Goal: Use online tool/utility: Use online tool/utility

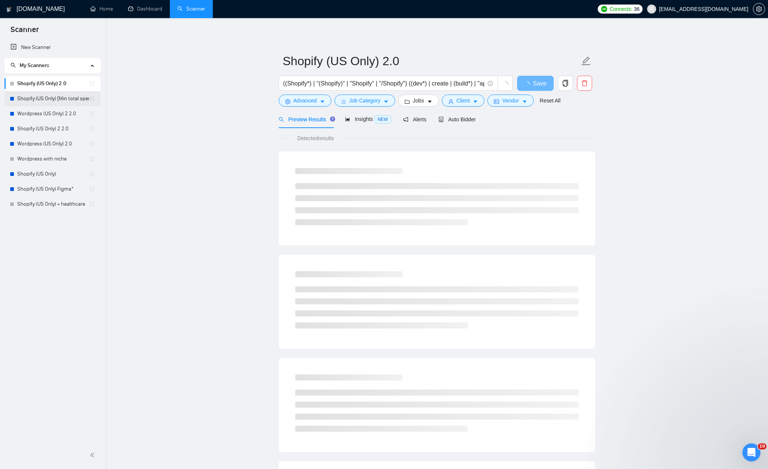
click at [37, 96] on link "Shopify (US Only) [Min total spent $10k] 2.0" at bounding box center [53, 98] width 72 height 15
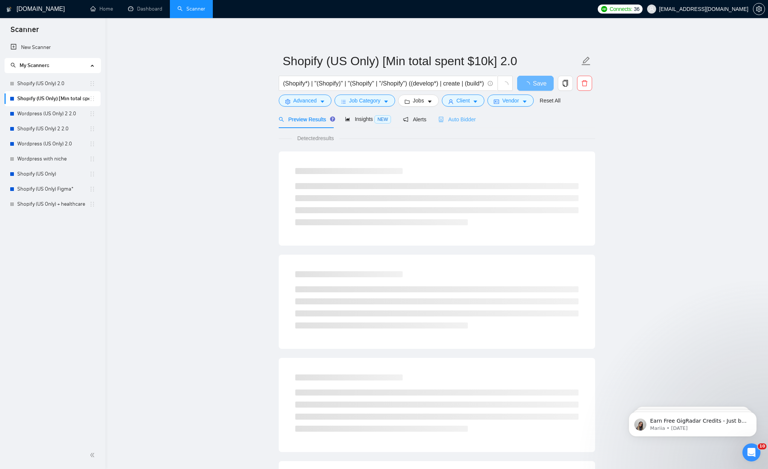
click at [457, 112] on div "Auto Bidder" at bounding box center [456, 119] width 37 height 18
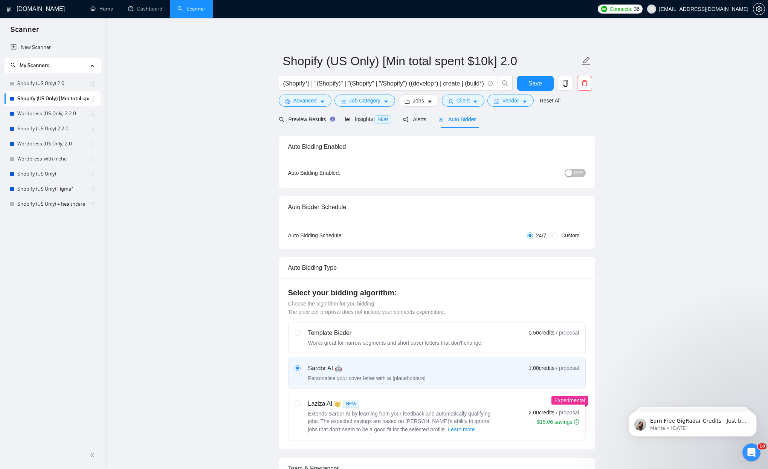
scroll to position [198, 0]
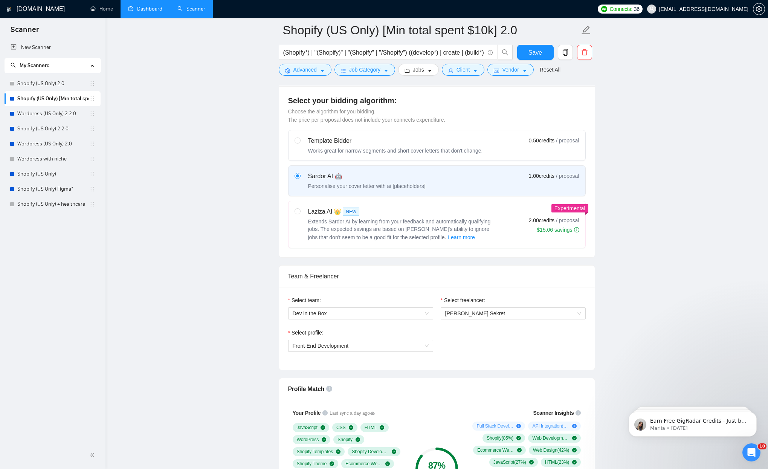
click at [153, 11] on link "Dashboard" at bounding box center [145, 9] width 34 height 6
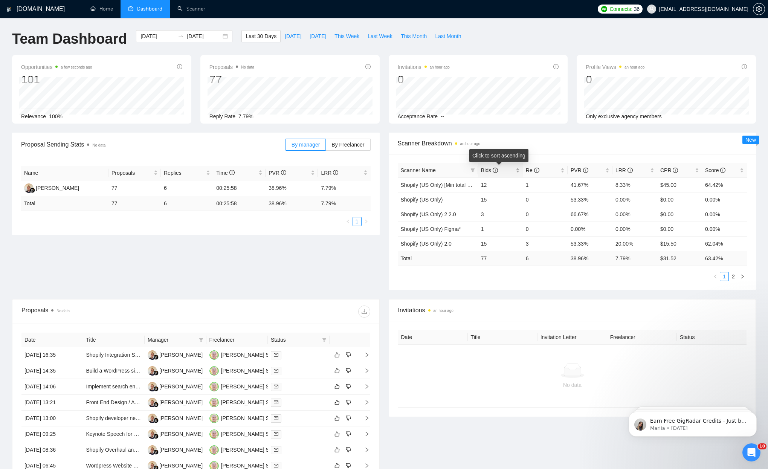
click at [487, 171] on span "Bids" at bounding box center [489, 170] width 17 height 6
